Goal: Task Accomplishment & Management: Manage account settings

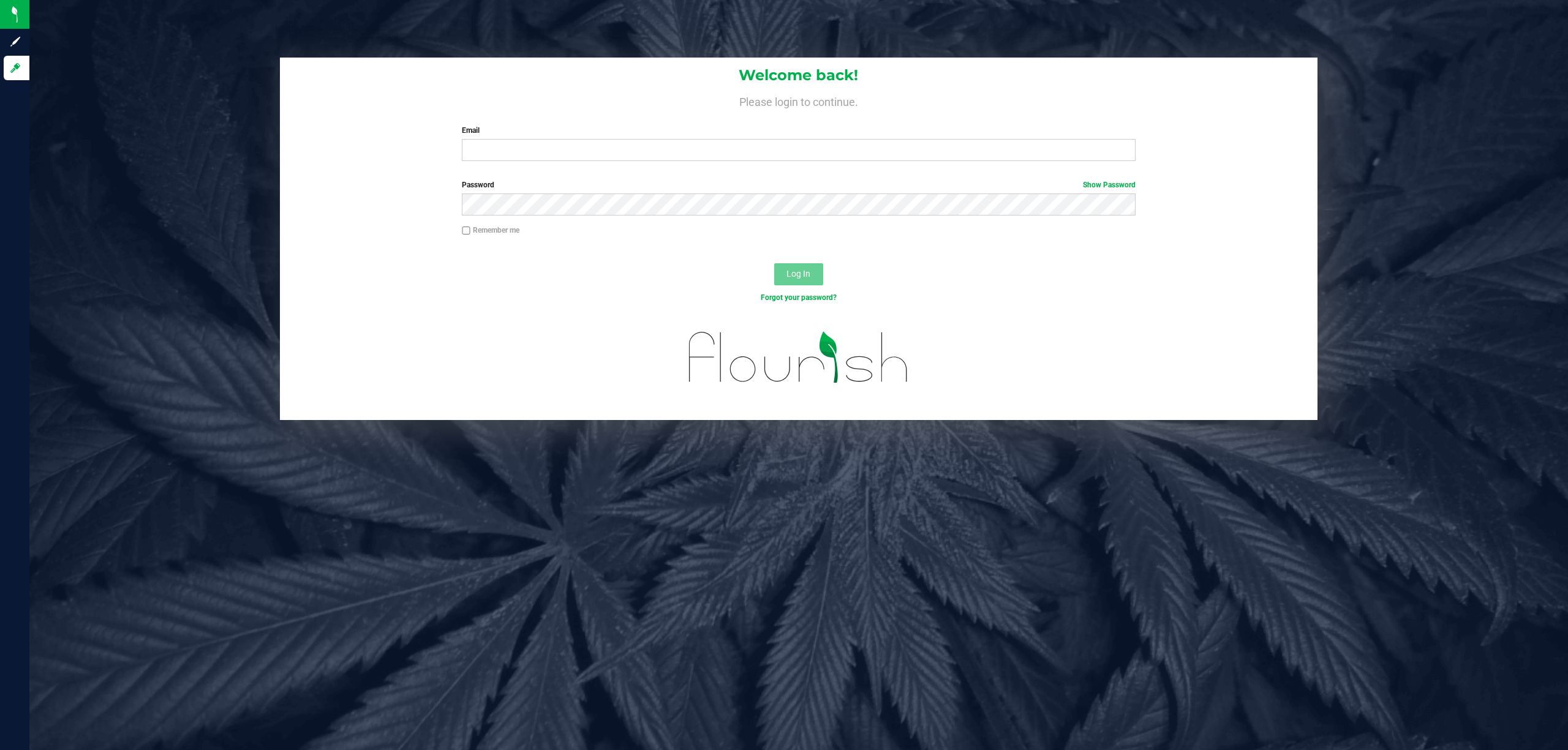
click at [825, 131] on label "Email" at bounding box center [799, 130] width 674 height 11
click at [825, 139] on input "Email" at bounding box center [799, 149] width 674 height 22
click at [774, 263] on button "Log In" at bounding box center [798, 274] width 49 height 22
click at [709, 157] on input "dcarapellucci@liveparallel.com" at bounding box center [799, 149] width 674 height 22
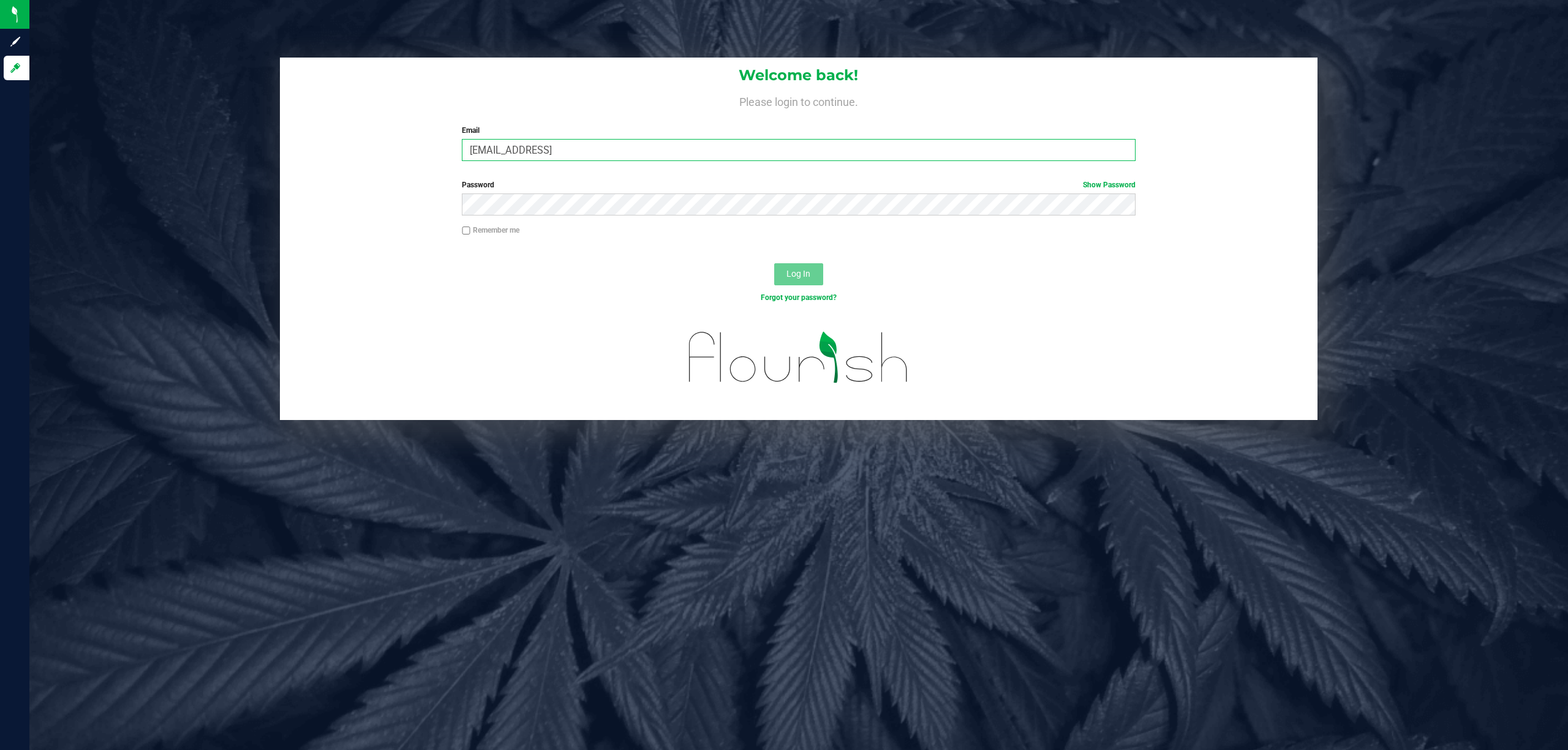
type input "dcarapellucci@liveparallel.com"
click at [579, 186] on label "Password Show Password" at bounding box center [799, 184] width 674 height 11
click at [774, 263] on button "Log In" at bounding box center [798, 274] width 49 height 22
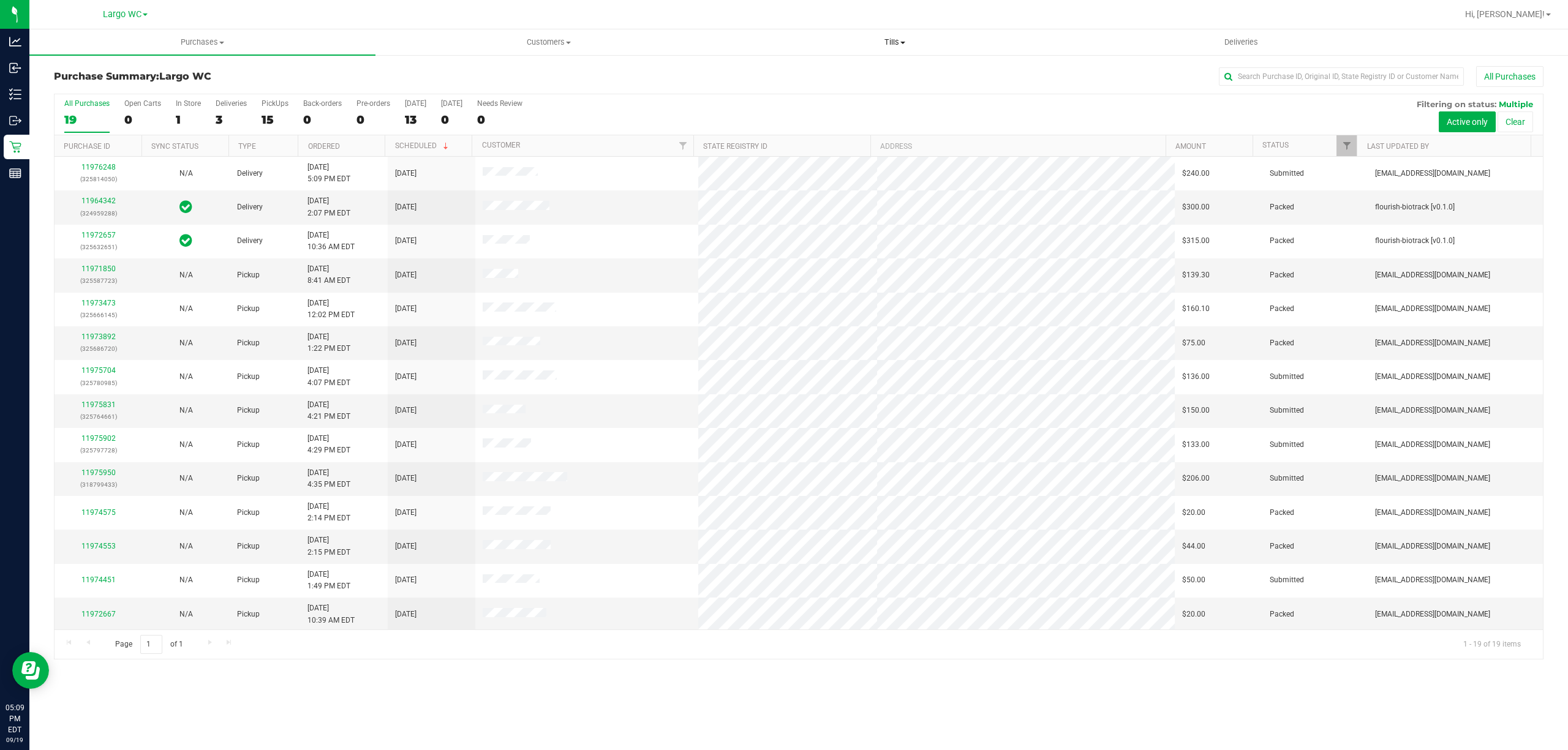
click at [894, 37] on span "Tills" at bounding box center [895, 42] width 345 height 11
click at [740, 72] on span "Manage tills" at bounding box center [763, 74] width 83 height 10
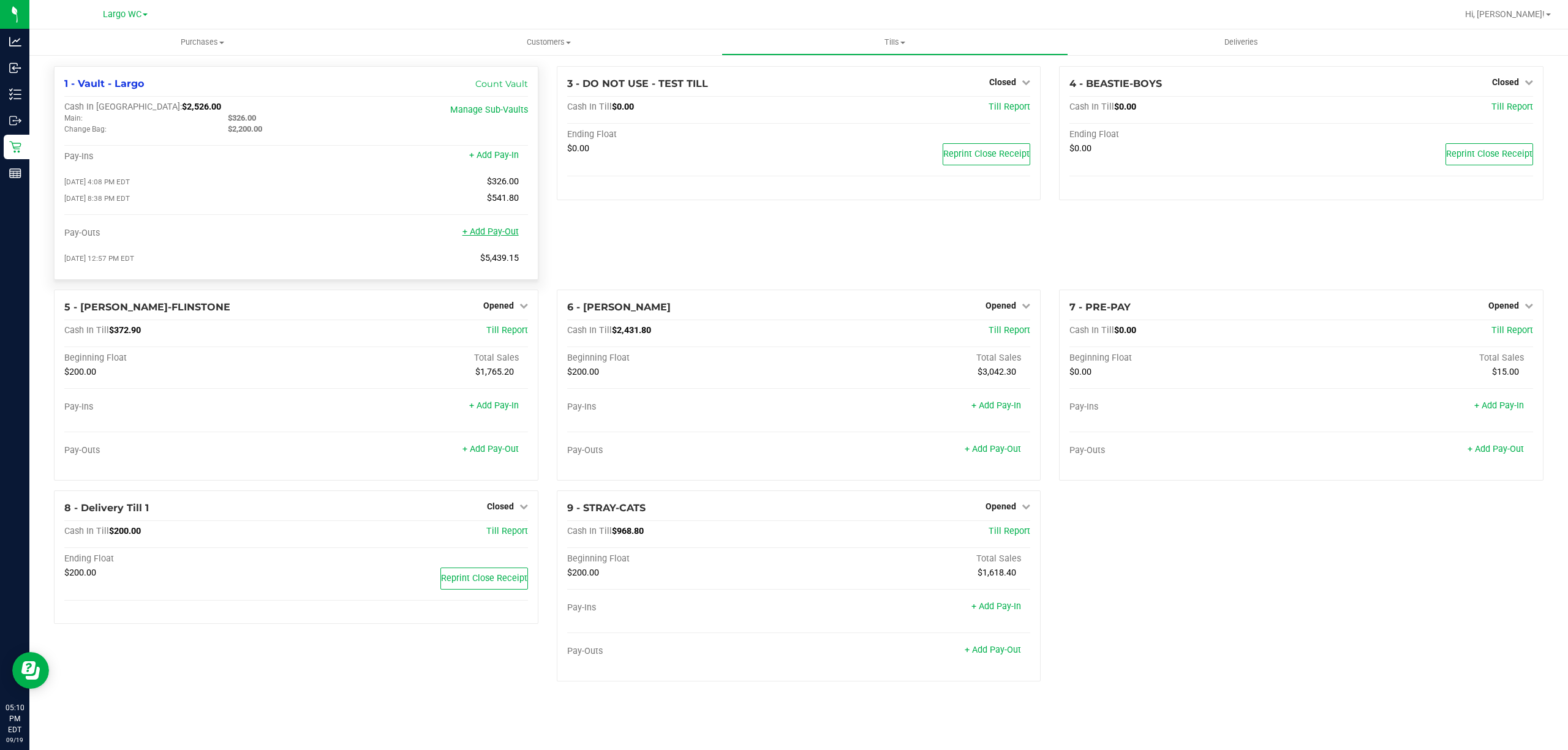
click at [507, 234] on link "+ Add Pay-Out" at bounding box center [490, 232] width 56 height 10
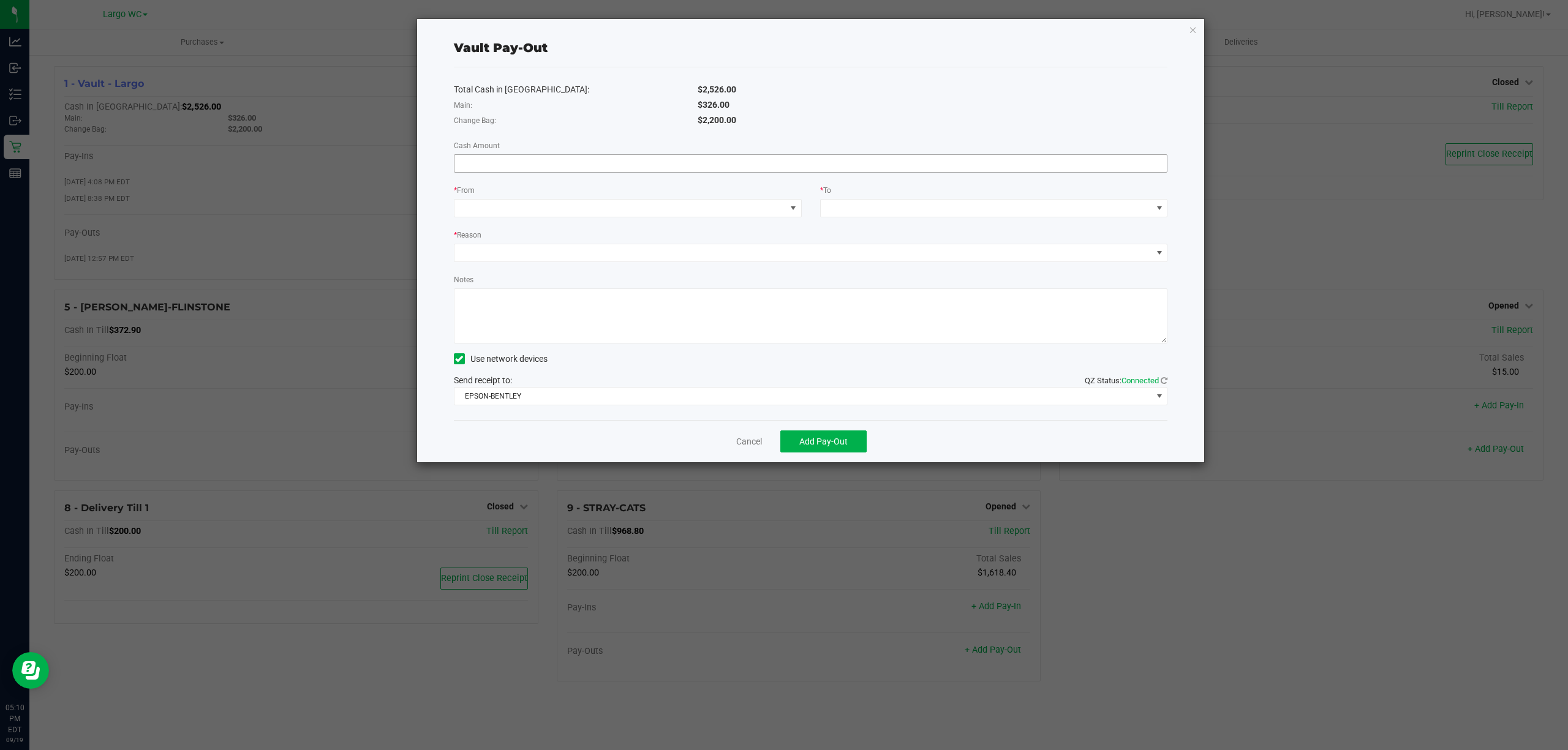
click at [515, 160] on input at bounding box center [811, 164] width 713 height 17
type input "$1,100.00"
click at [533, 192] on div "* From" at bounding box center [628, 191] width 348 height 15
click at [533, 200] on span at bounding box center [620, 208] width 332 height 17
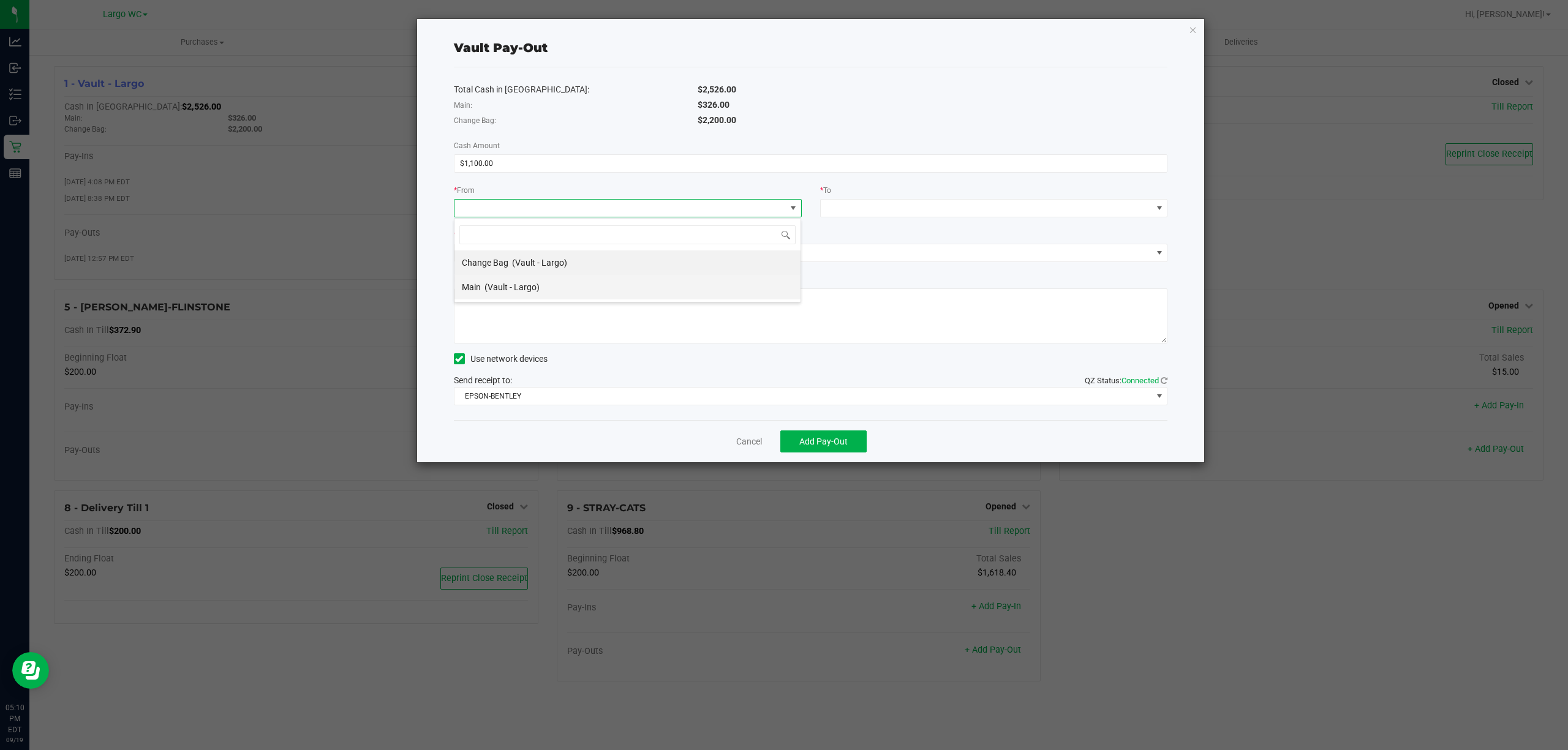
click at [505, 294] on div "Main (Vault - Largo)" at bounding box center [501, 286] width 78 height 22
click at [523, 206] on span "(Vault - Largo)" at bounding box center [515, 208] width 55 height 10
click at [515, 260] on span "(Vault - Largo)" at bounding box center [539, 262] width 55 height 10
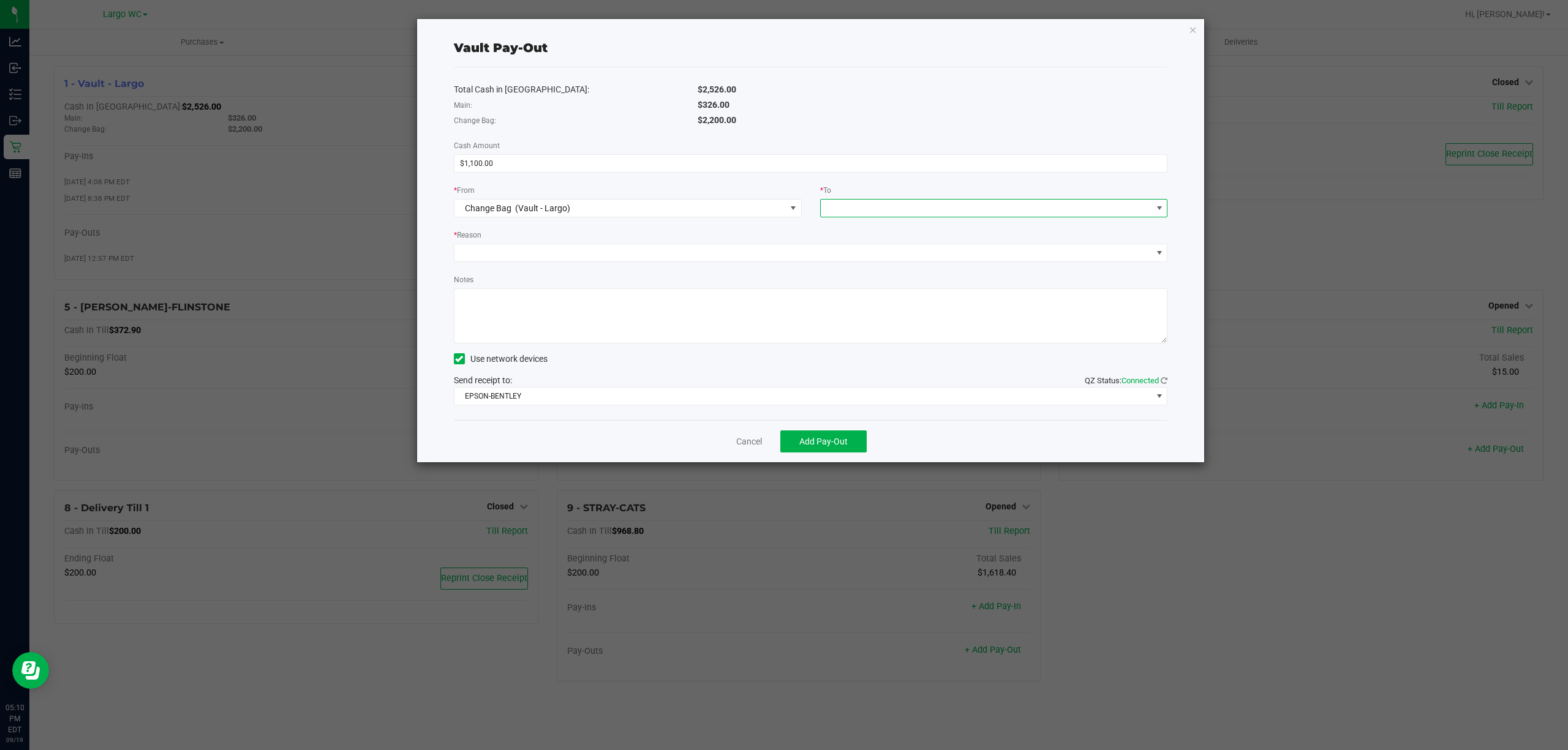
click at [873, 200] on span at bounding box center [987, 208] width 332 height 17
click at [864, 337] on span "(Vault - Largo)" at bounding box center [878, 336] width 55 height 10
click at [515, 246] on span at bounding box center [804, 253] width 698 height 17
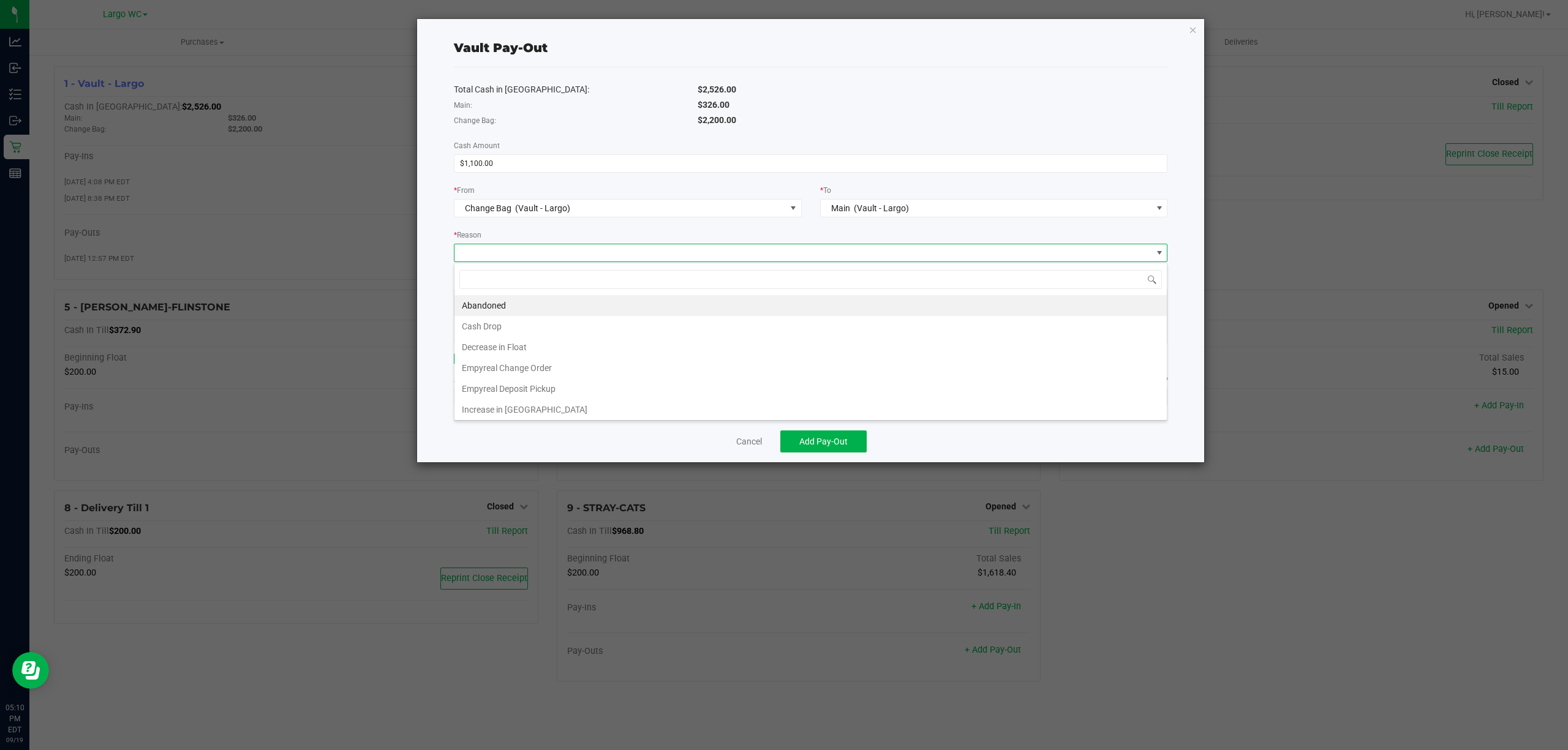
scroll to position [18, 713]
click at [533, 372] on li "Empyreal Change Order" at bounding box center [811, 368] width 713 height 21
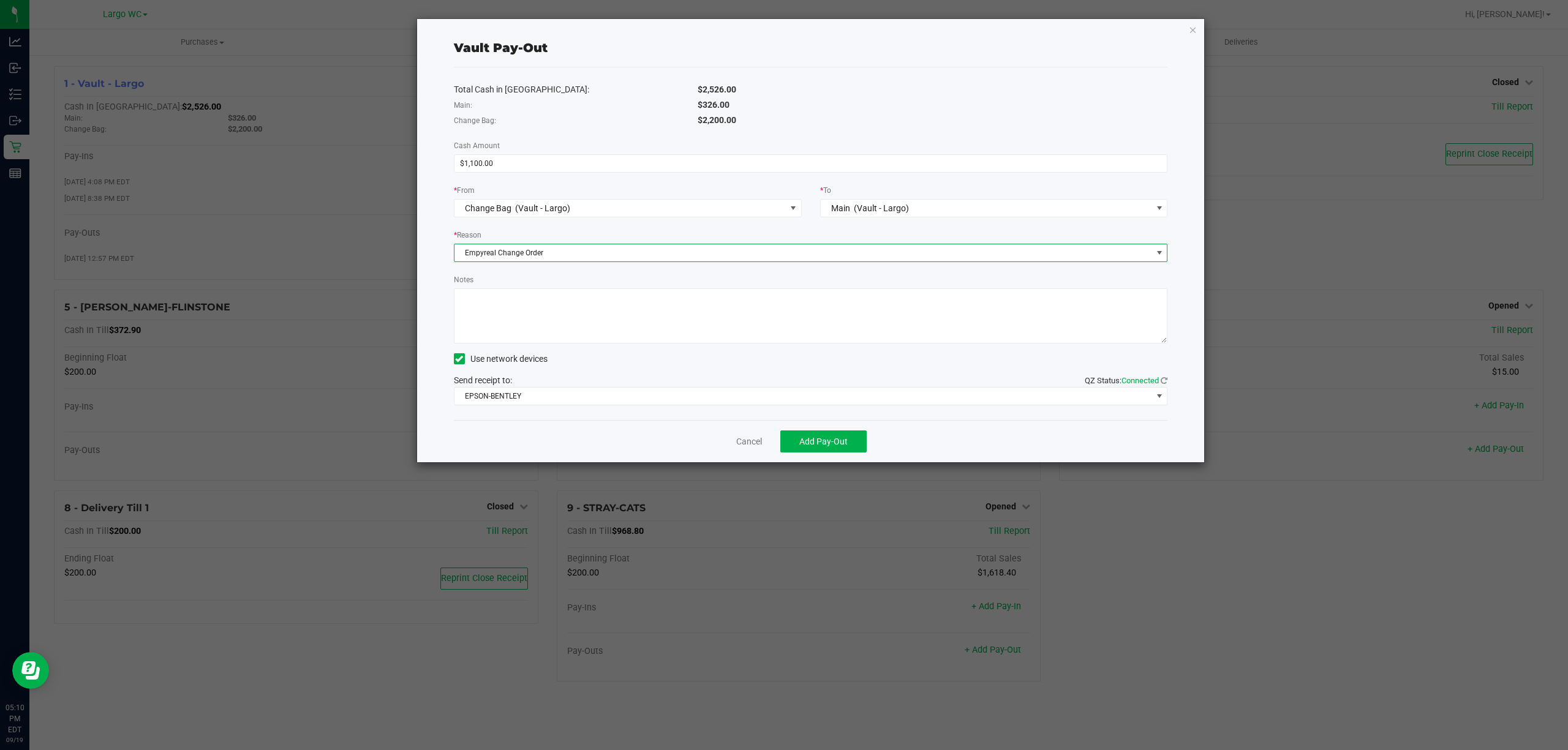
click at [513, 294] on textarea "Notes" at bounding box center [811, 316] width 714 height 55
click at [537, 292] on textarea "Notes" at bounding box center [811, 316] width 714 height 55
drag, startPoint x: 461, startPoint y: 302, endPoint x: 484, endPoint y: 302, distance: 23.0
click at [484, 302] on textarea "Notes" at bounding box center [811, 316] width 714 height 55
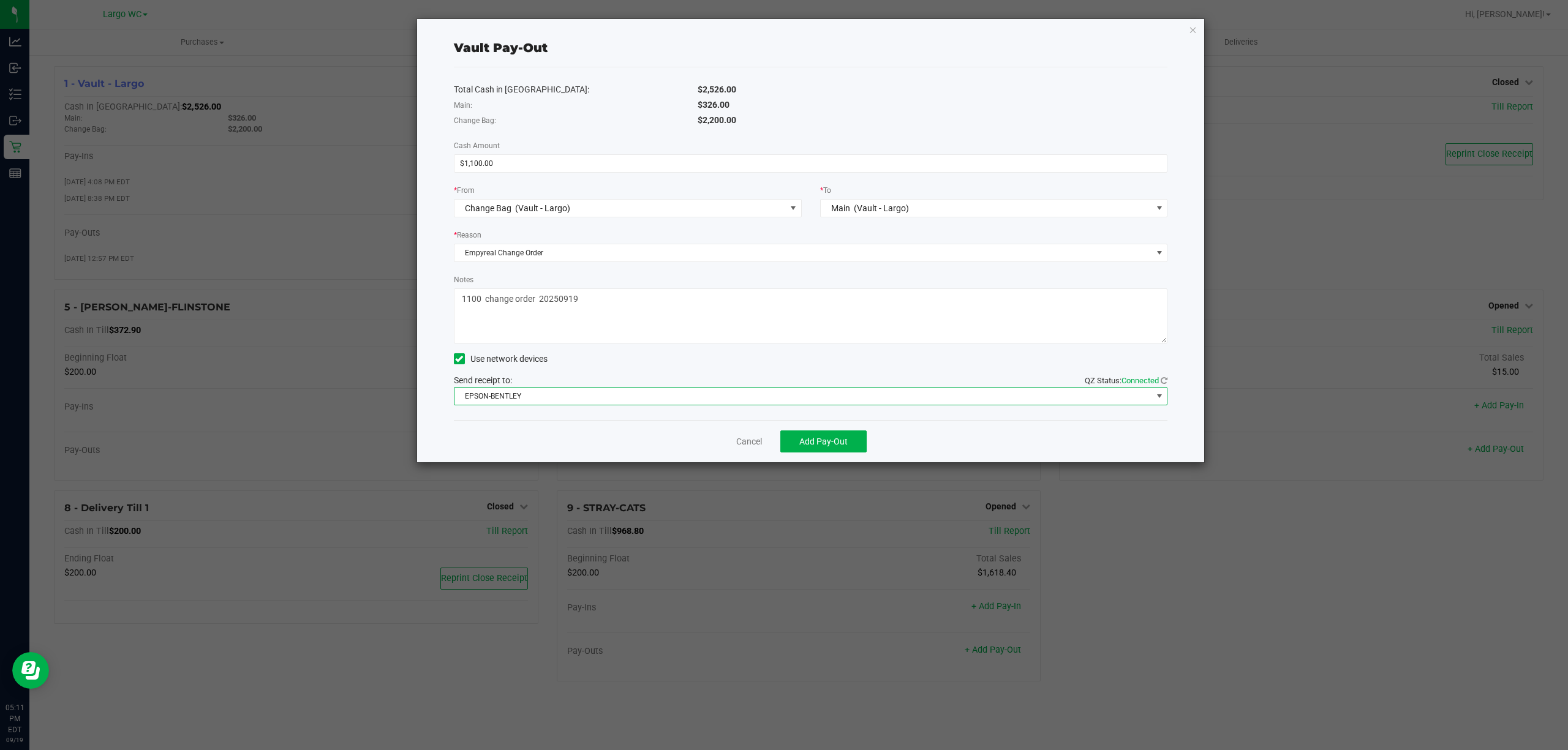
click at [552, 403] on span "EPSON-BENTLEY" at bounding box center [804, 396] width 698 height 17
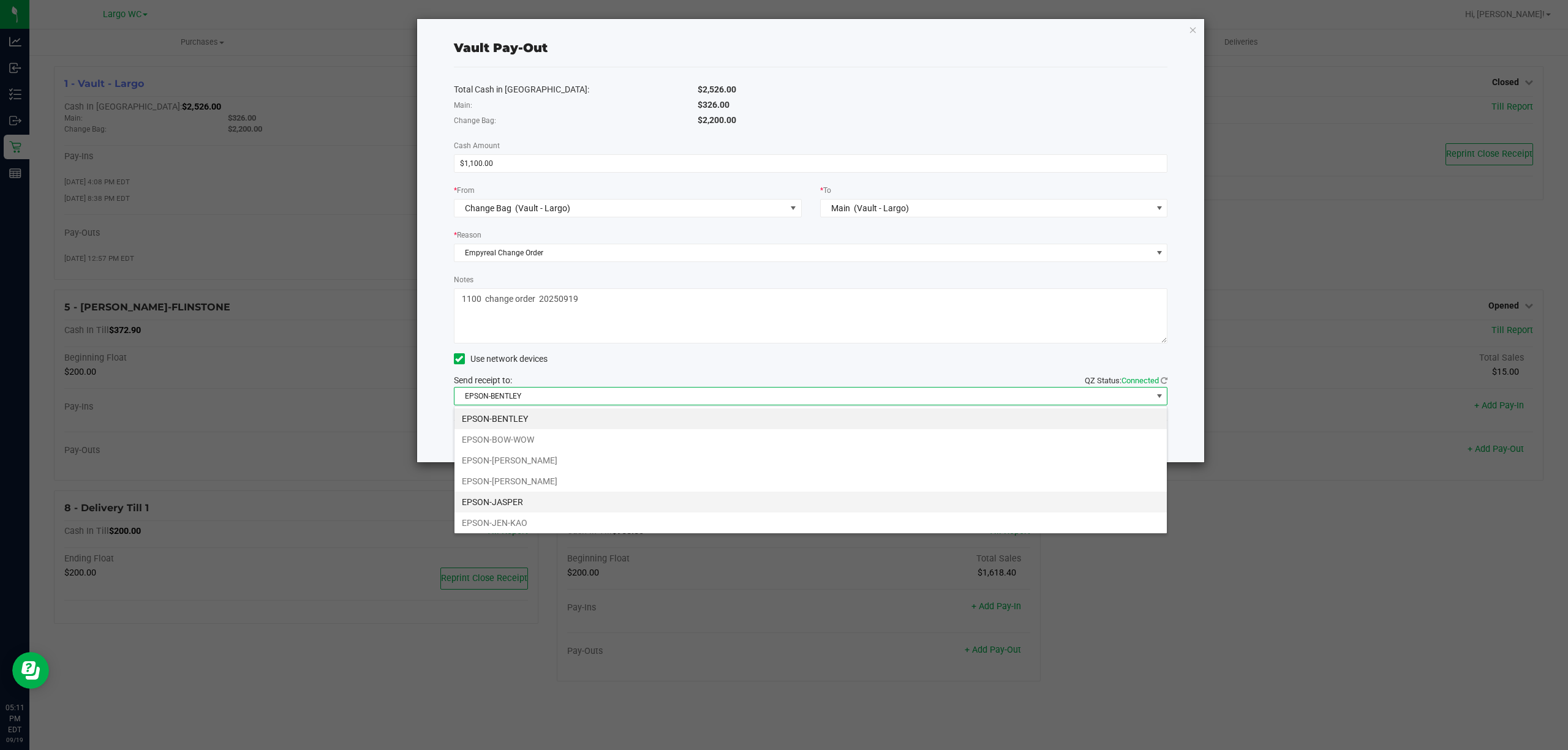
click at [518, 497] on li "EPSON-JASPER" at bounding box center [811, 502] width 713 height 21
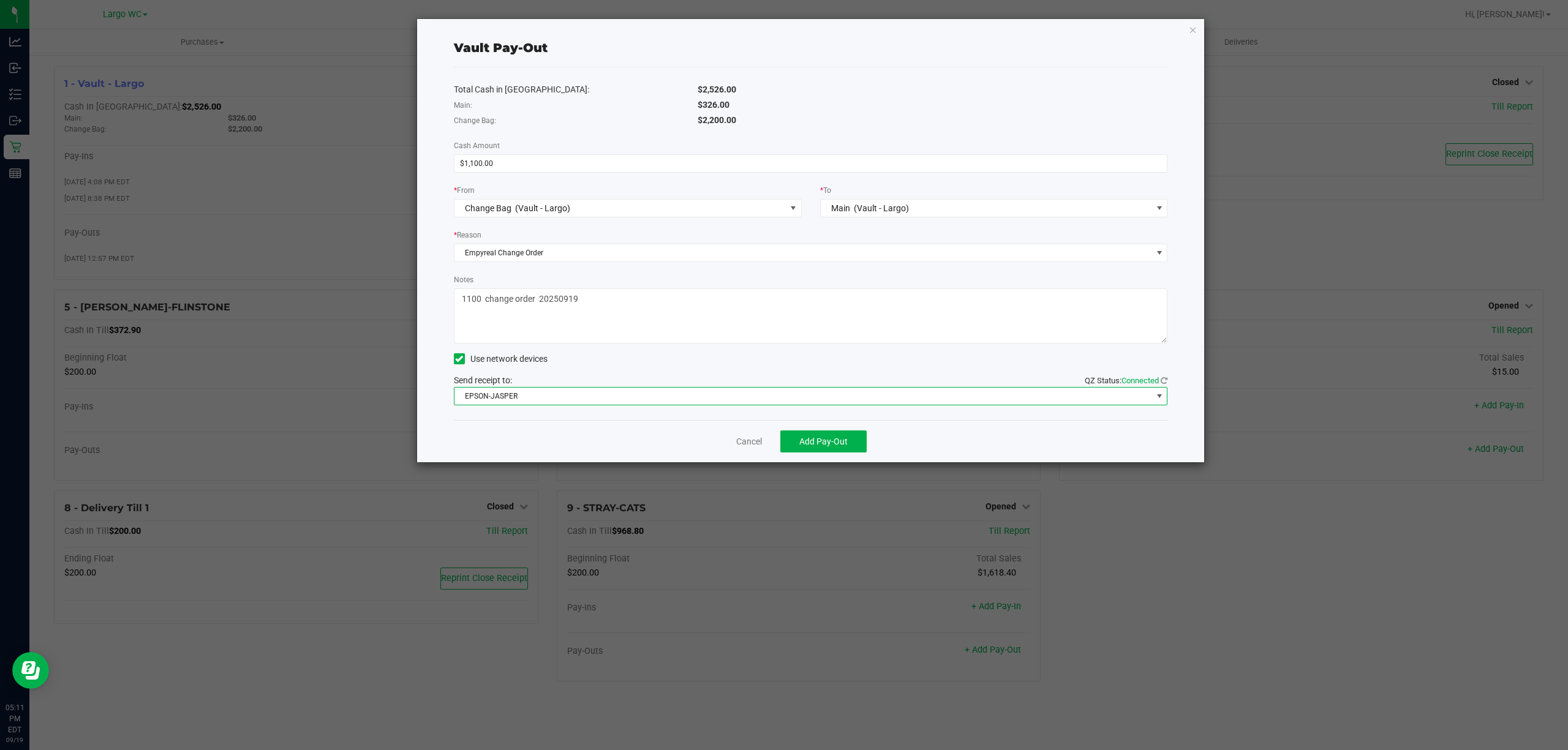
click at [480, 298] on textarea "Notes" at bounding box center [811, 316] width 714 height 55
click at [855, 304] on textarea "Notes" at bounding box center [811, 316] width 714 height 55
type textarea "1100.00 change order 20250919"
click at [856, 436] on button "Add Pay-Out" at bounding box center [823, 441] width 86 height 22
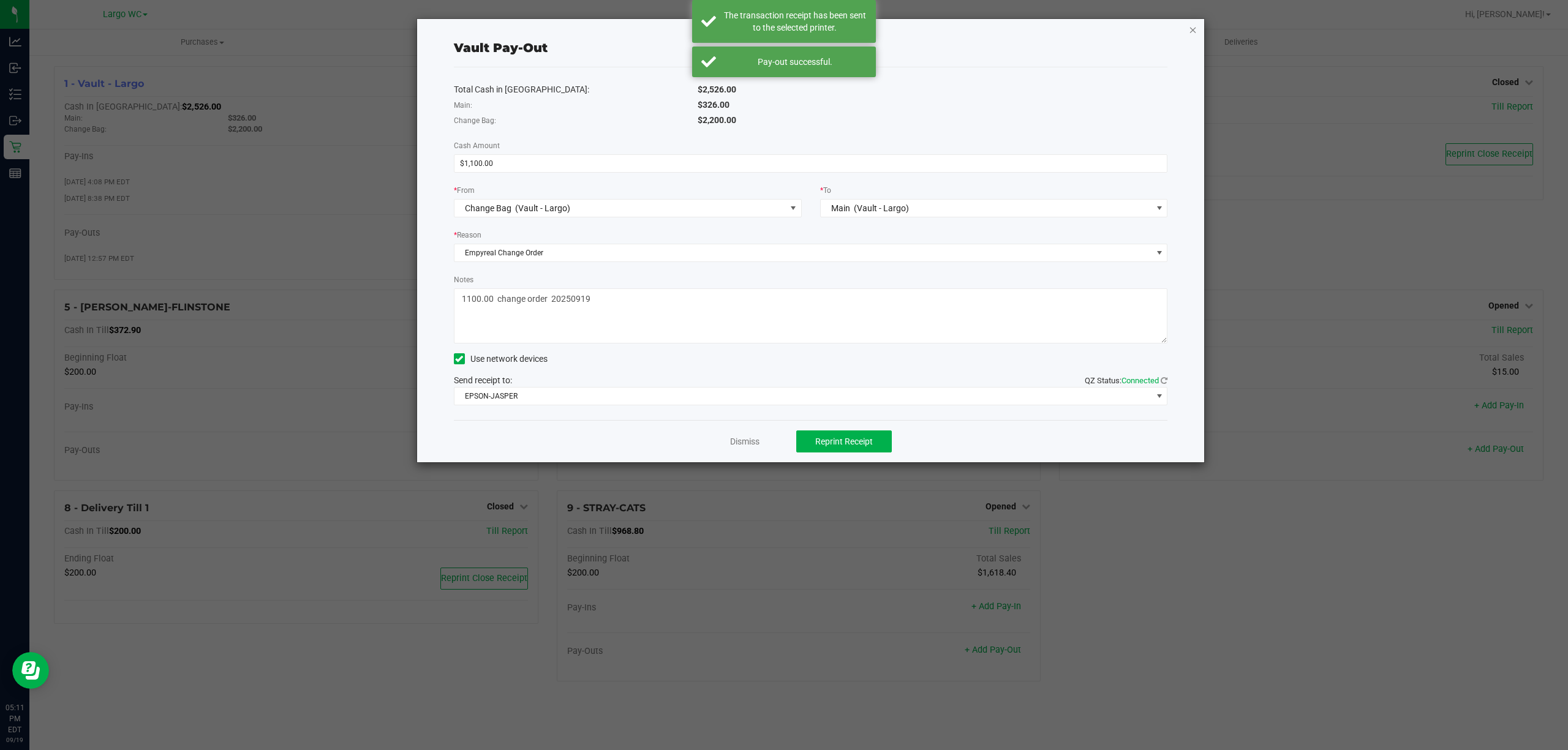
click at [1197, 33] on icon "button" at bounding box center [1193, 29] width 8 height 15
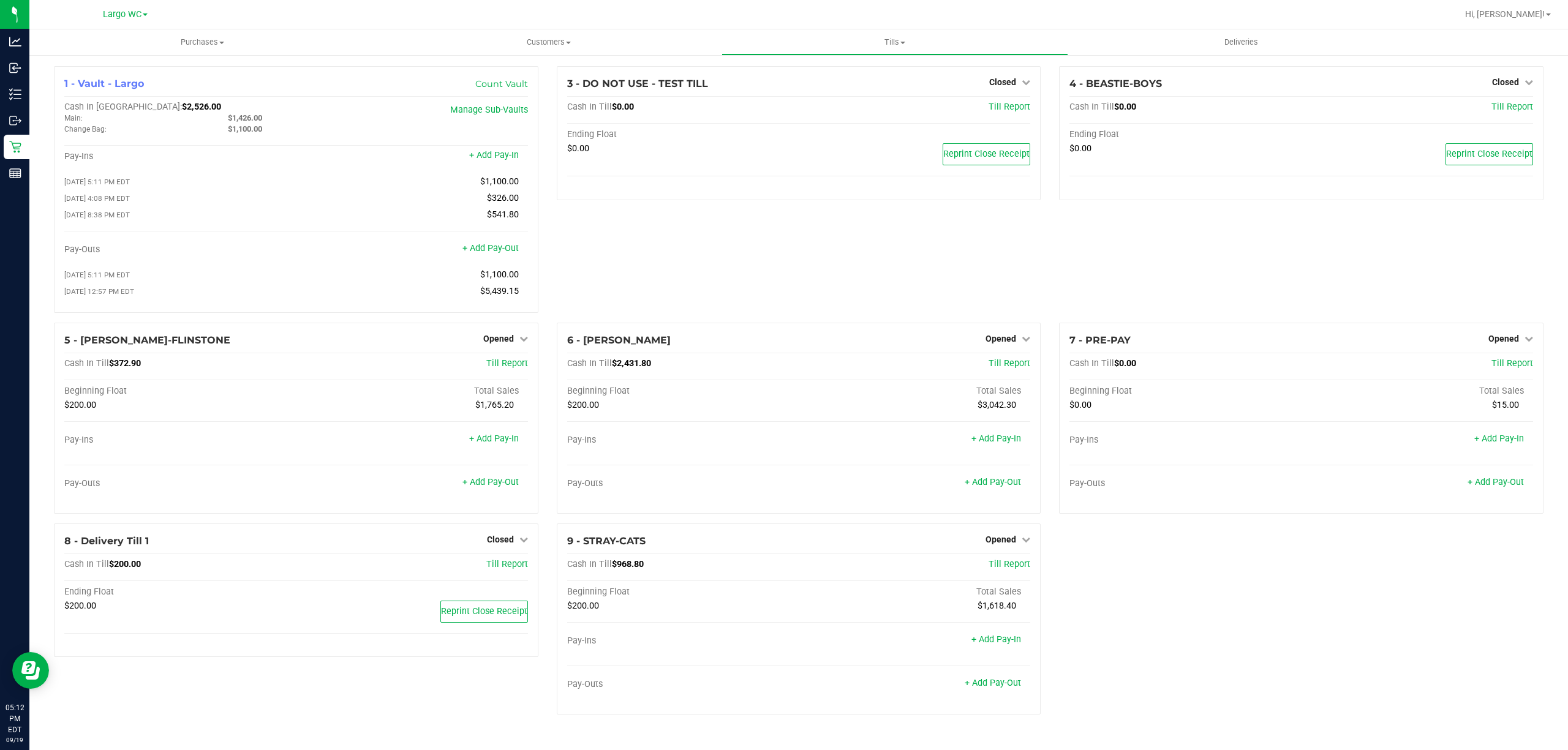
click at [836, 248] on div "3 - DO NOT USE - TEST TILL Closed Open Till Cash In Till $0.00 Till Report Endi…" at bounding box center [799, 194] width 503 height 256
